Goal: Information Seeking & Learning: Learn about a topic

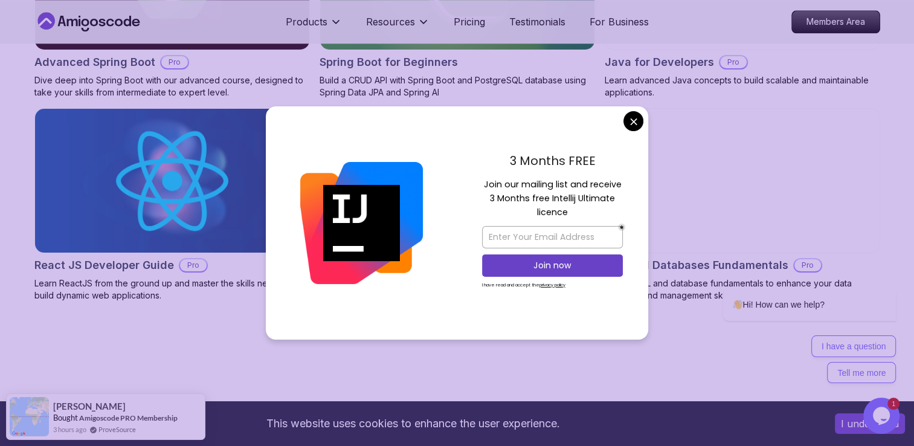
scroll to position [1444, 0]
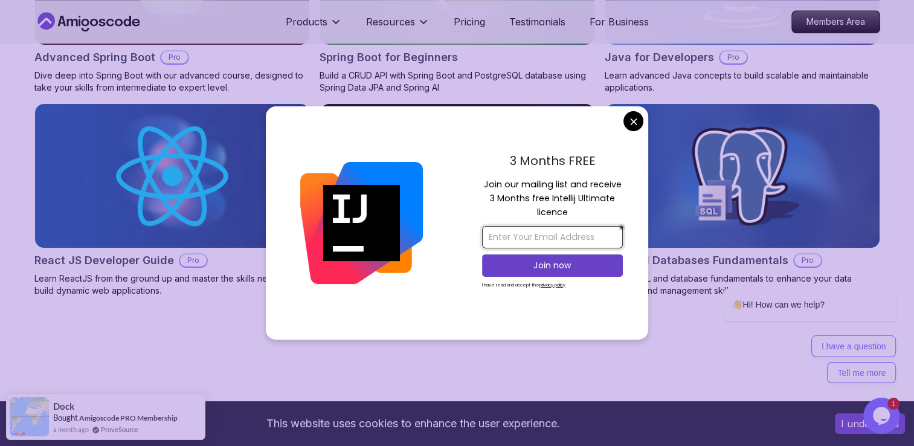
click at [532, 235] on input "email" at bounding box center [552, 237] width 141 height 22
type input "[EMAIL_ADDRESS][DOMAIN_NAME]"
click at [557, 286] on u "privacy policy" at bounding box center [552, 284] width 26 height 7
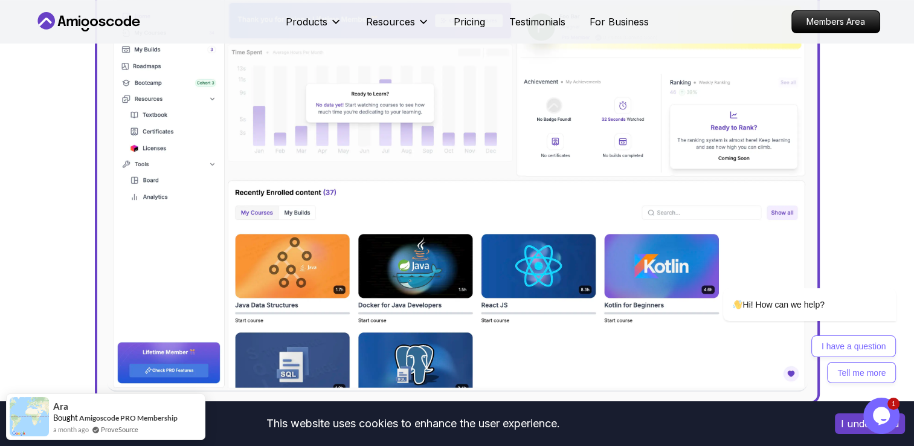
scroll to position [519, 0]
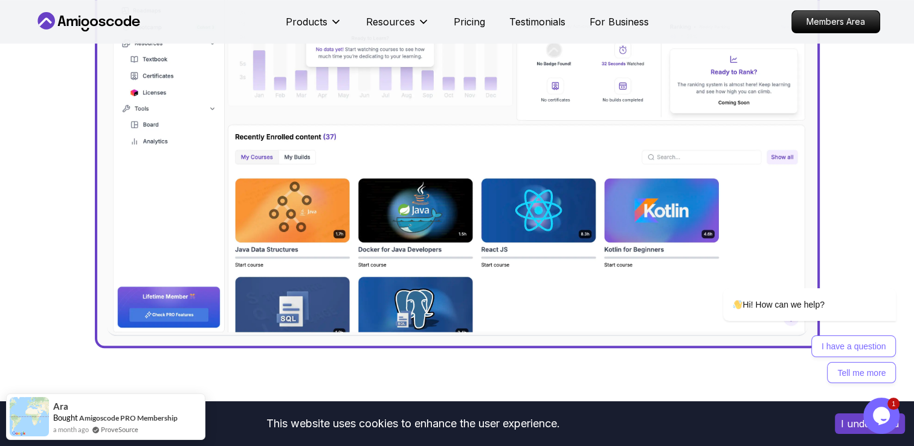
click at [850, 426] on button "I understand" at bounding box center [869, 423] width 70 height 21
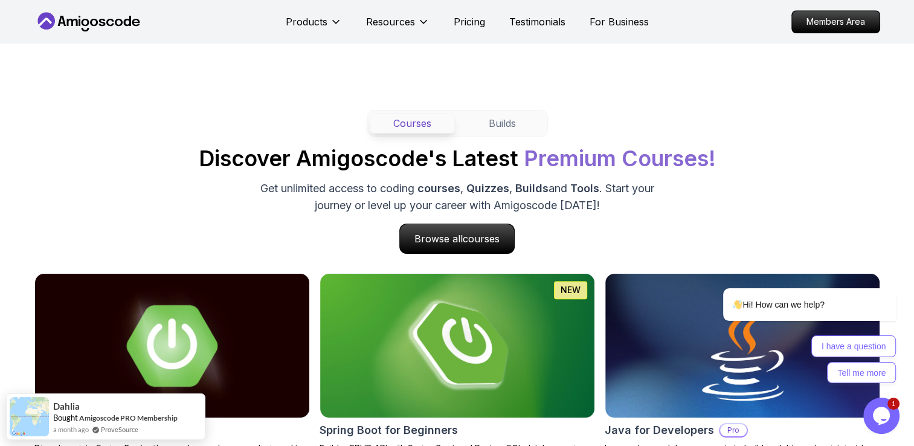
scroll to position [1072, 0]
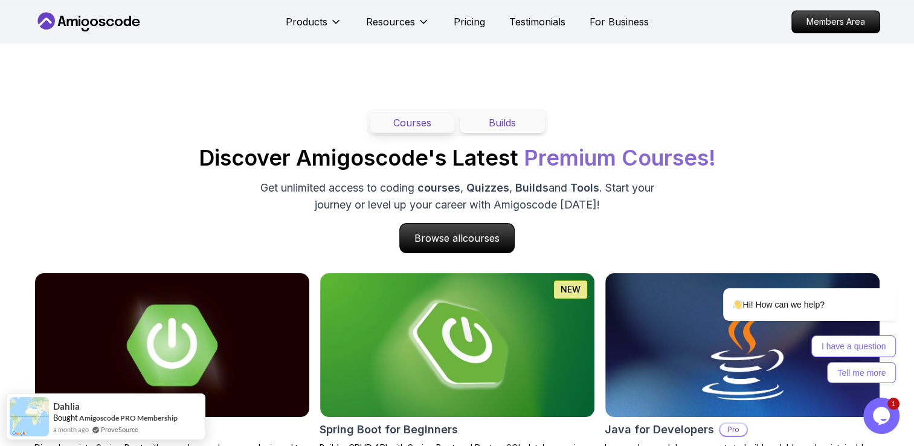
click at [498, 120] on button "Builds" at bounding box center [502, 122] width 85 height 21
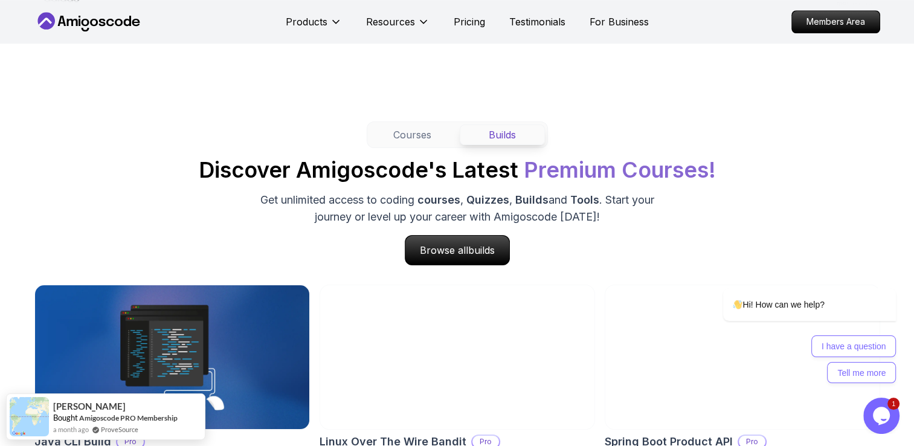
scroll to position [1050, 0]
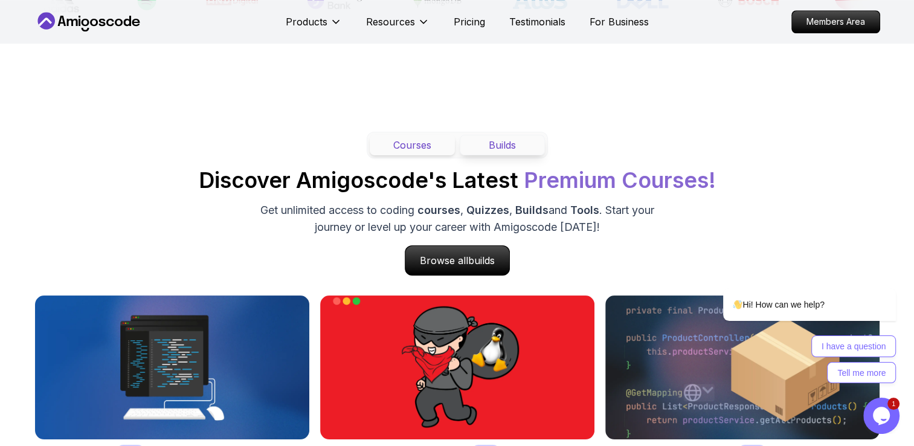
click at [420, 148] on button "Courses" at bounding box center [412, 145] width 85 height 21
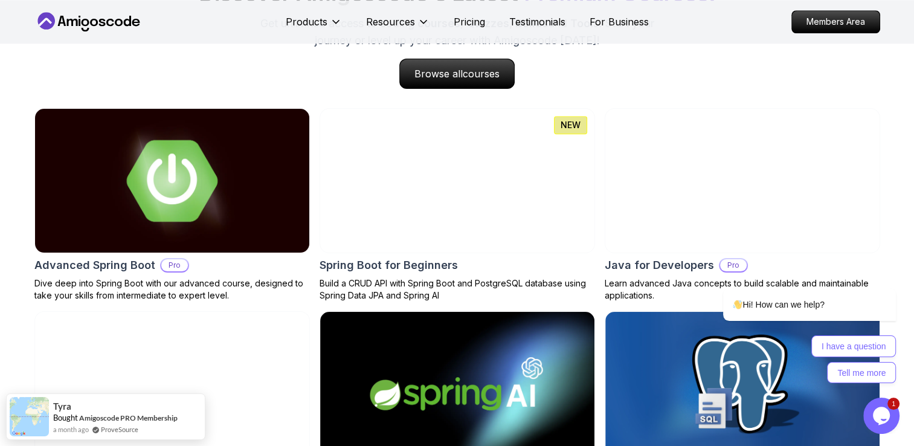
scroll to position [1204, 0]
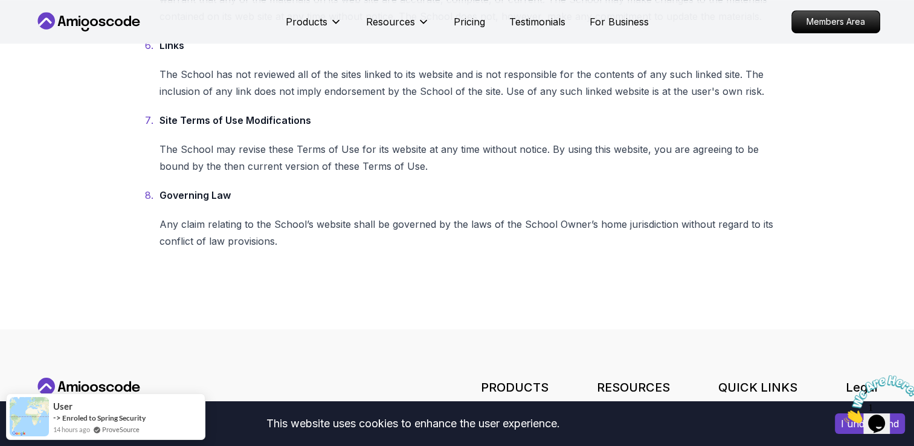
scroll to position [872, 0]
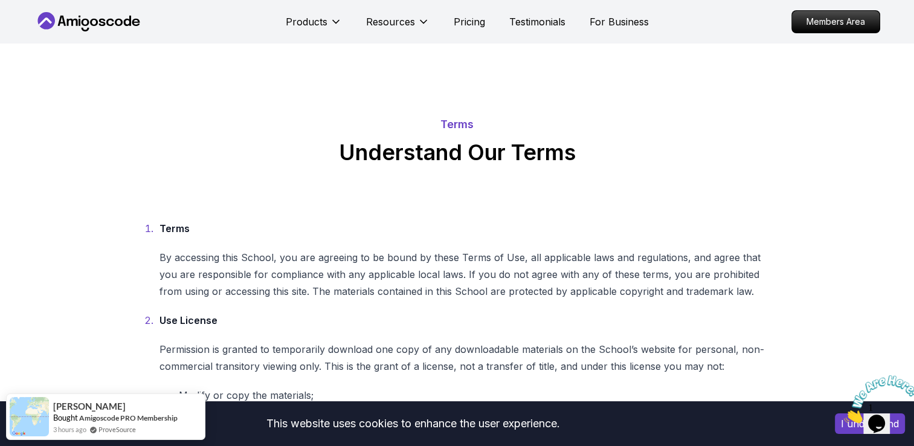
scroll to position [4, 0]
